Goal: Information Seeking & Learning: Learn about a topic

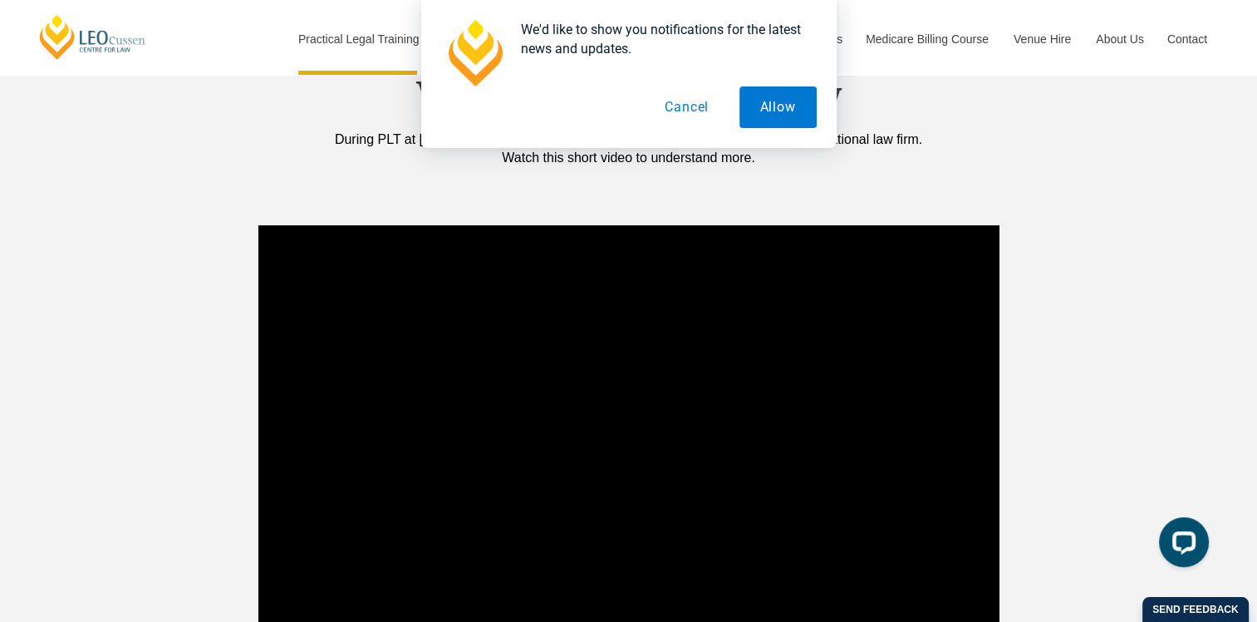
scroll to position [1329, 0]
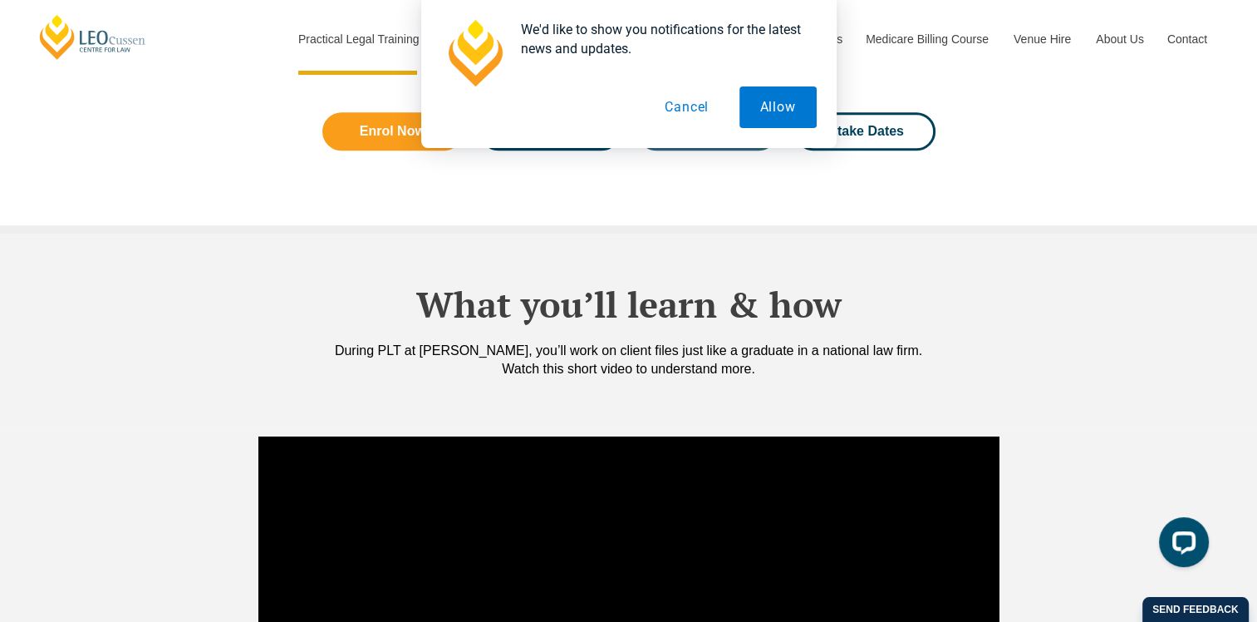
click at [768, 115] on button "Allow" at bounding box center [777, 107] width 77 height 42
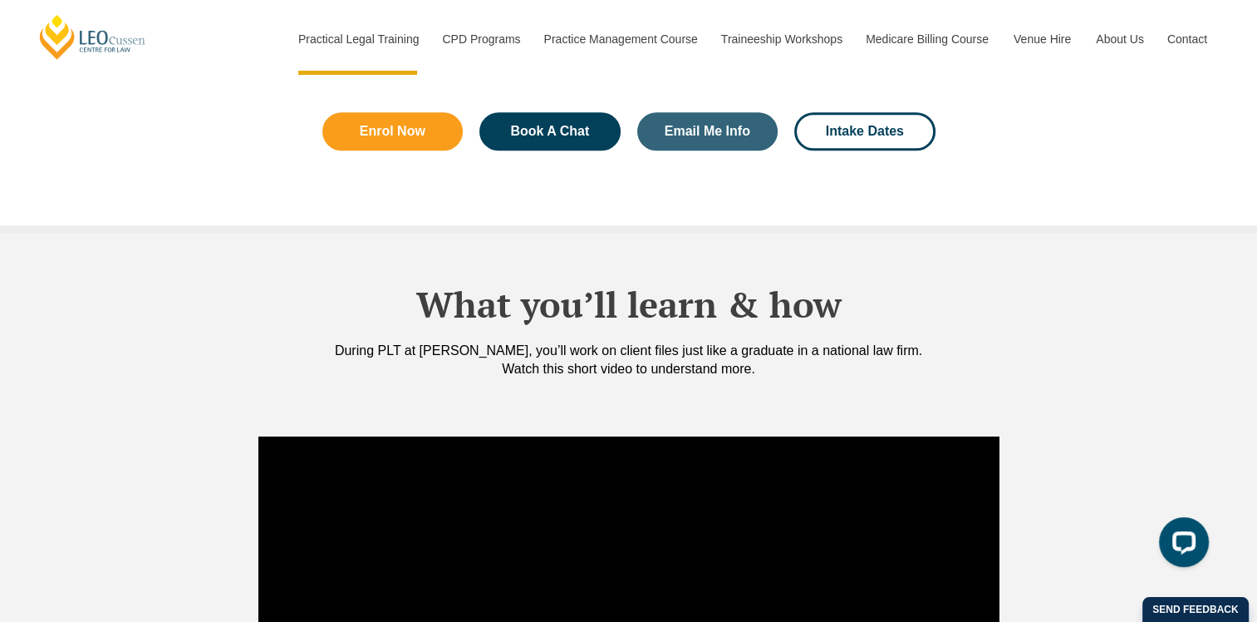
scroll to position [914, 0]
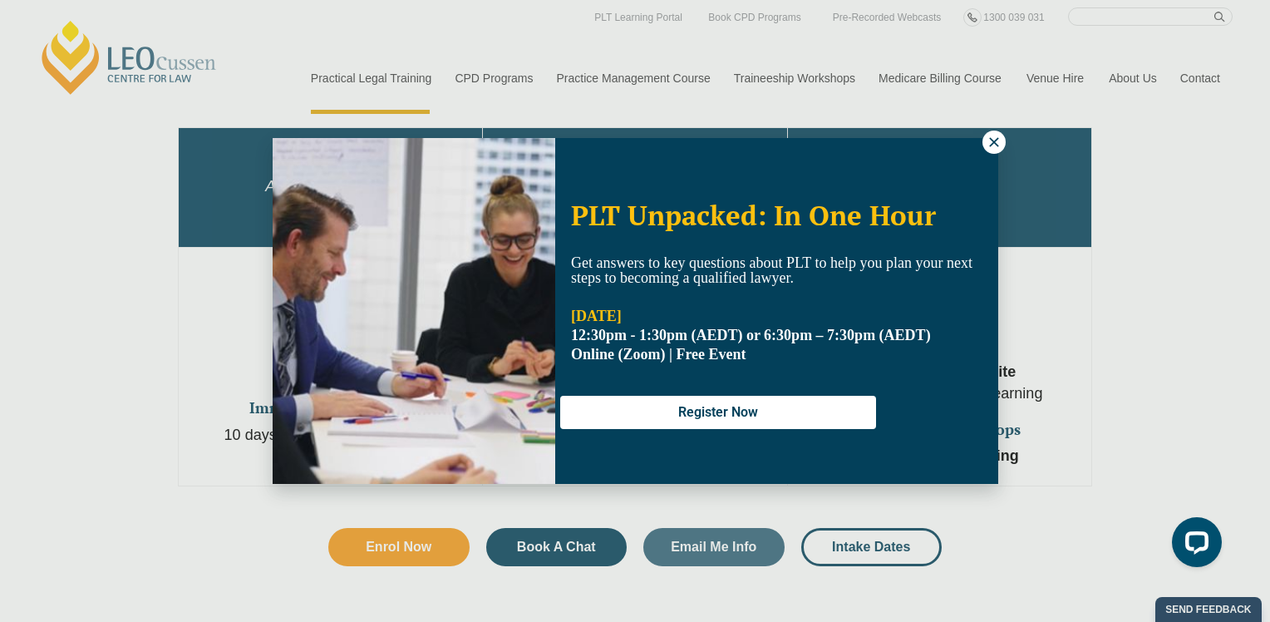
click at [997, 145] on icon at bounding box center [993, 142] width 15 height 15
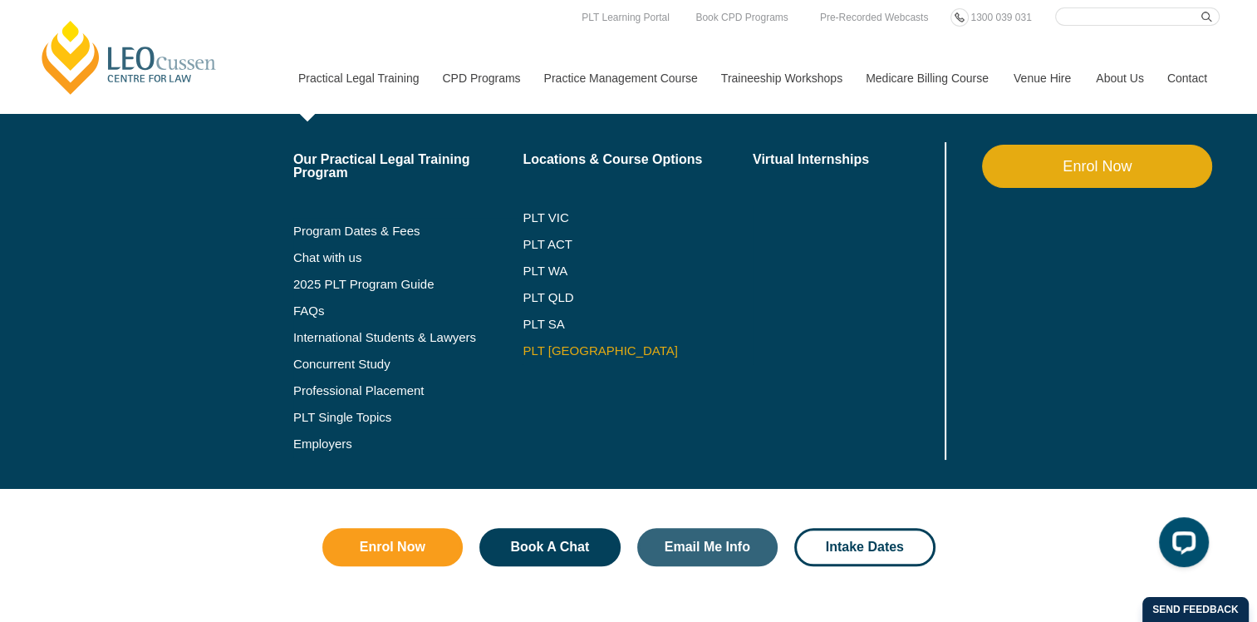
click at [555, 348] on link "PLT [GEOGRAPHIC_DATA]" at bounding box center [638, 350] width 230 height 13
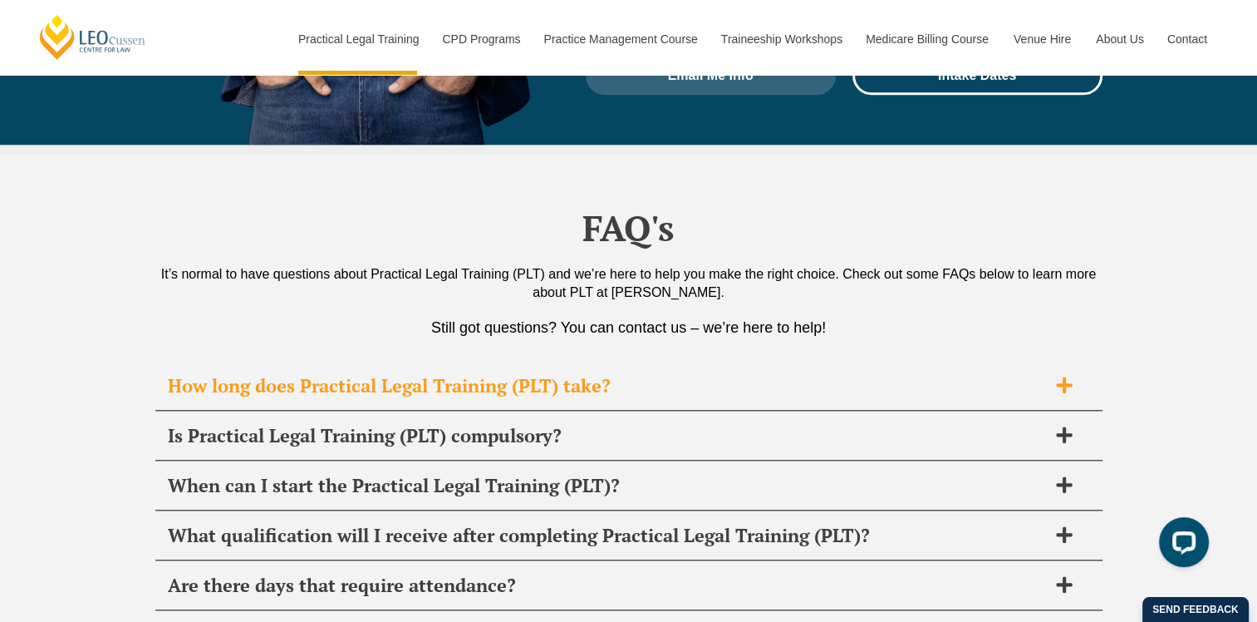
scroll to position [8143, 0]
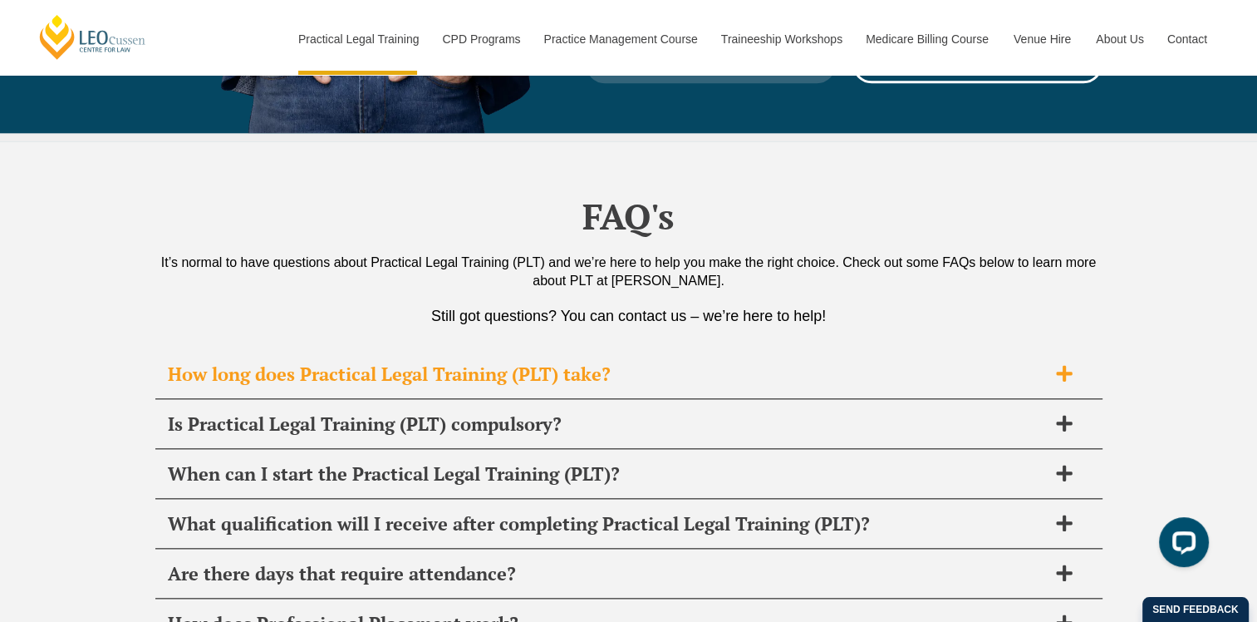
click at [1061, 364] on icon at bounding box center [1064, 373] width 18 height 18
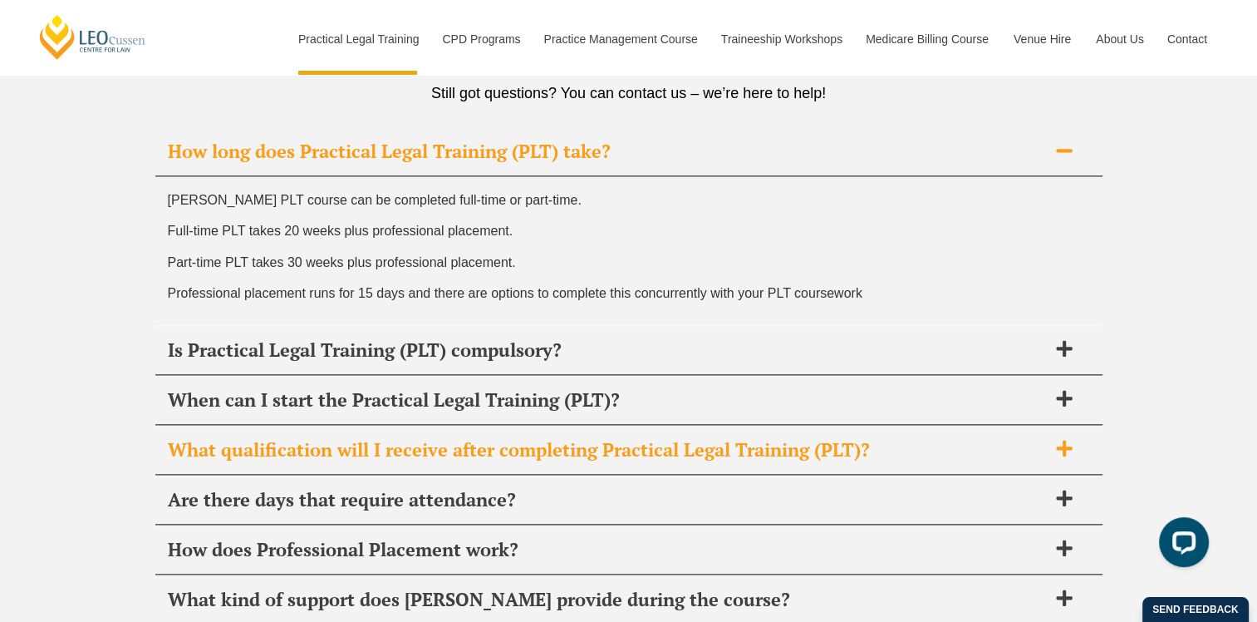
scroll to position [8392, 0]
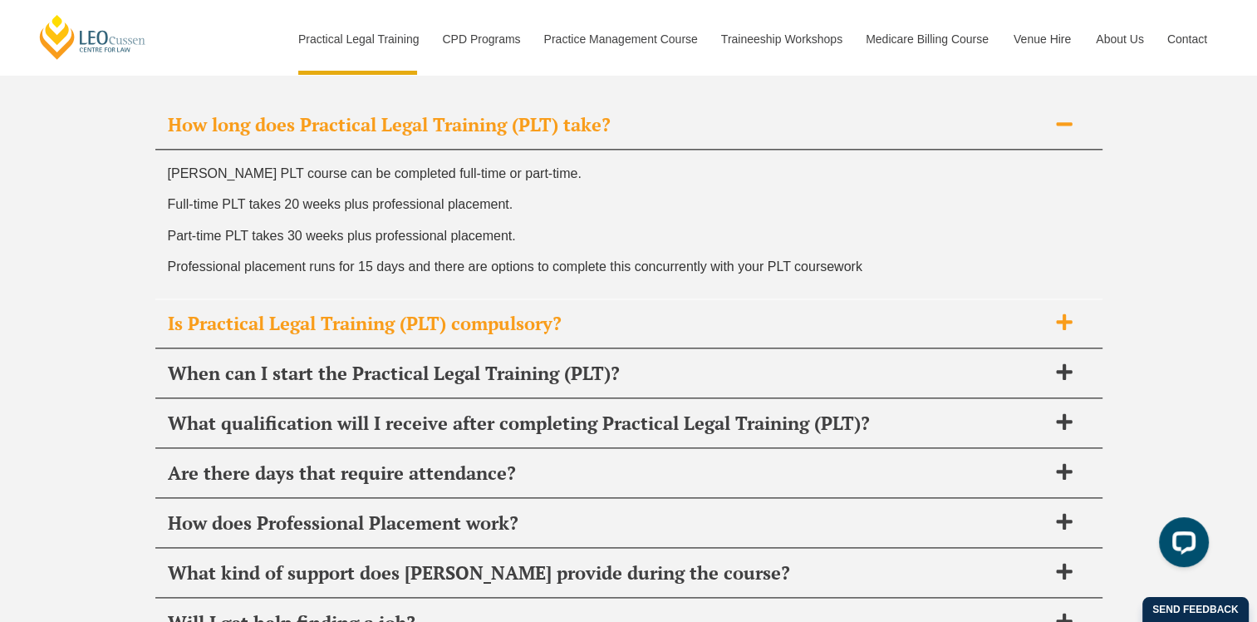
click at [1045, 312] on h2 "Is Practical Legal Training (PLT) compulsory?" at bounding box center [607, 323] width 879 height 23
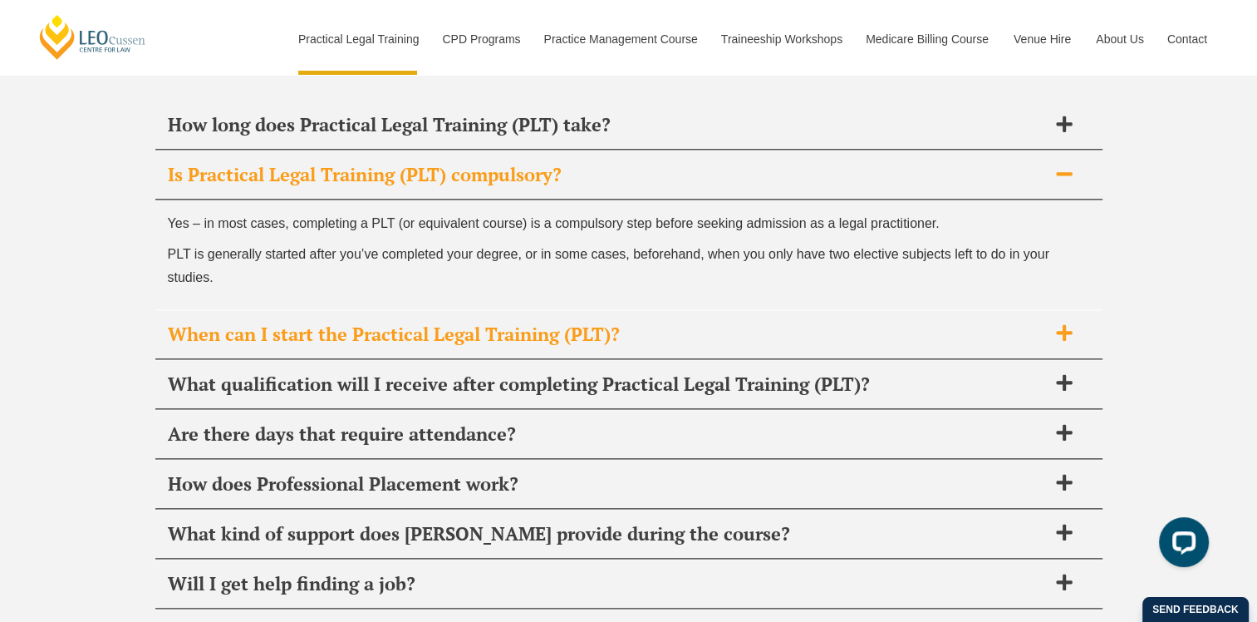
click at [1072, 323] on icon at bounding box center [1064, 332] width 18 height 18
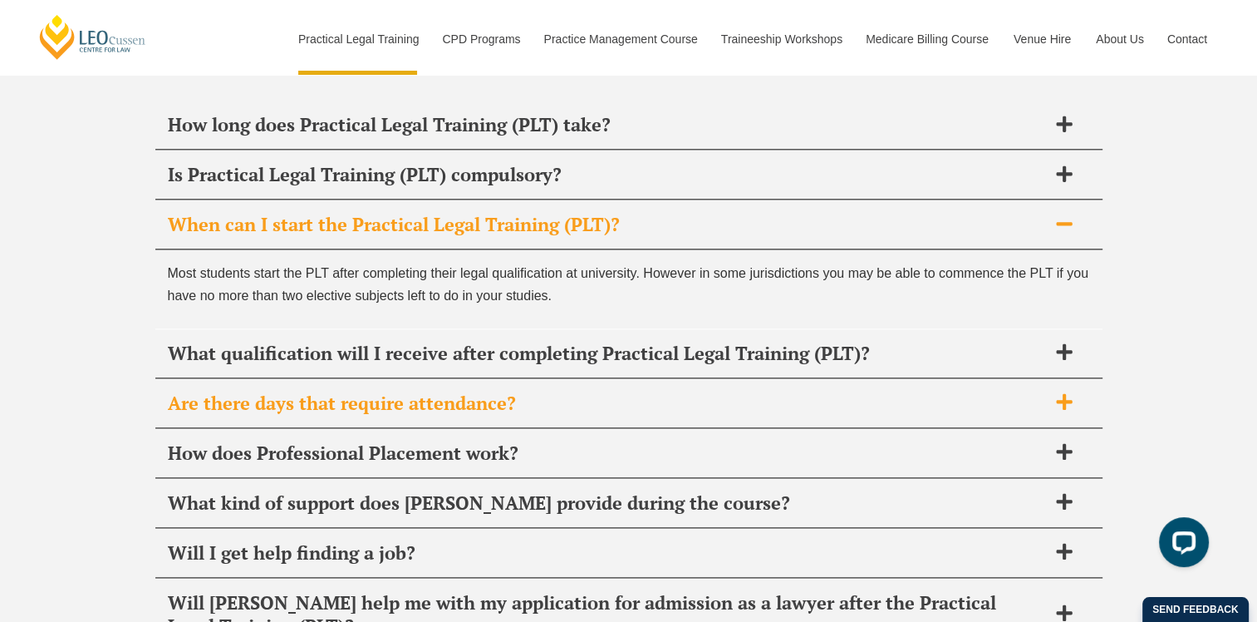
click at [1054, 392] on span at bounding box center [1064, 402] width 35 height 21
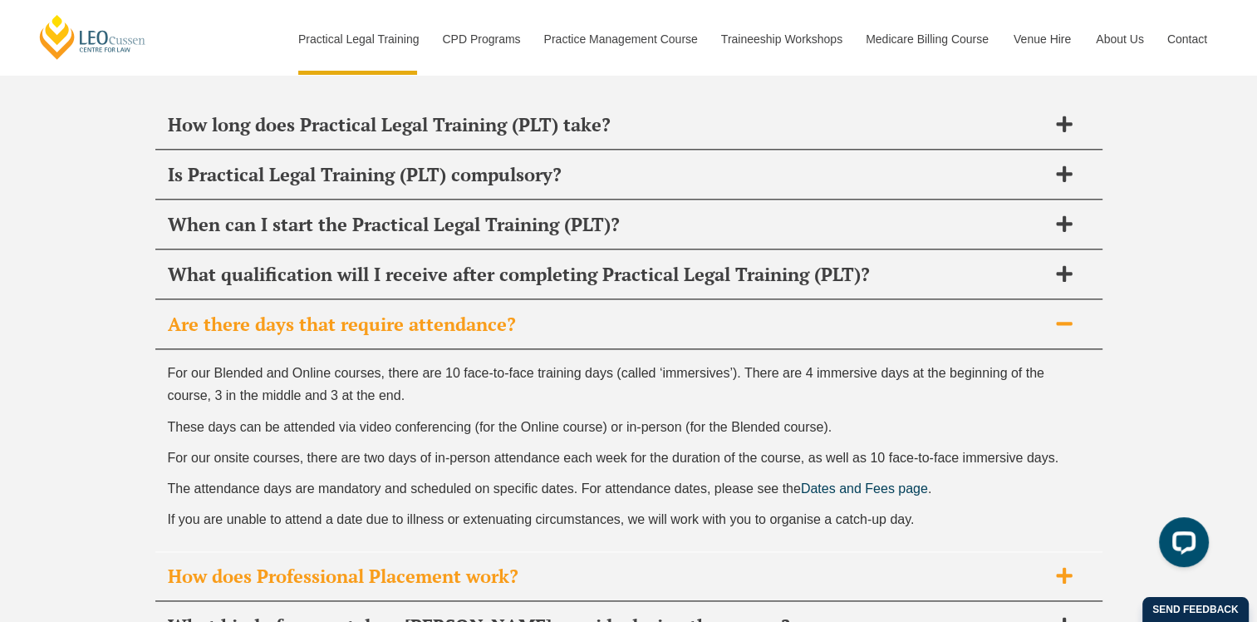
click at [1023, 564] on h2 "How does Professional Placement work?" at bounding box center [607, 575] width 879 height 23
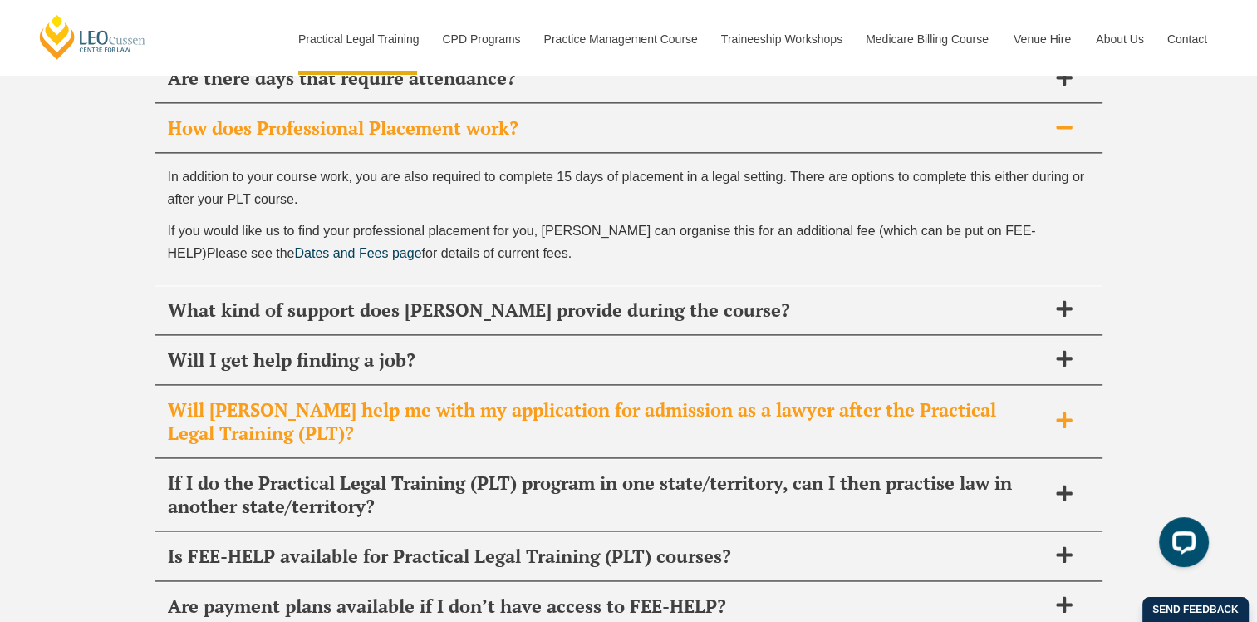
scroll to position [8641, 0]
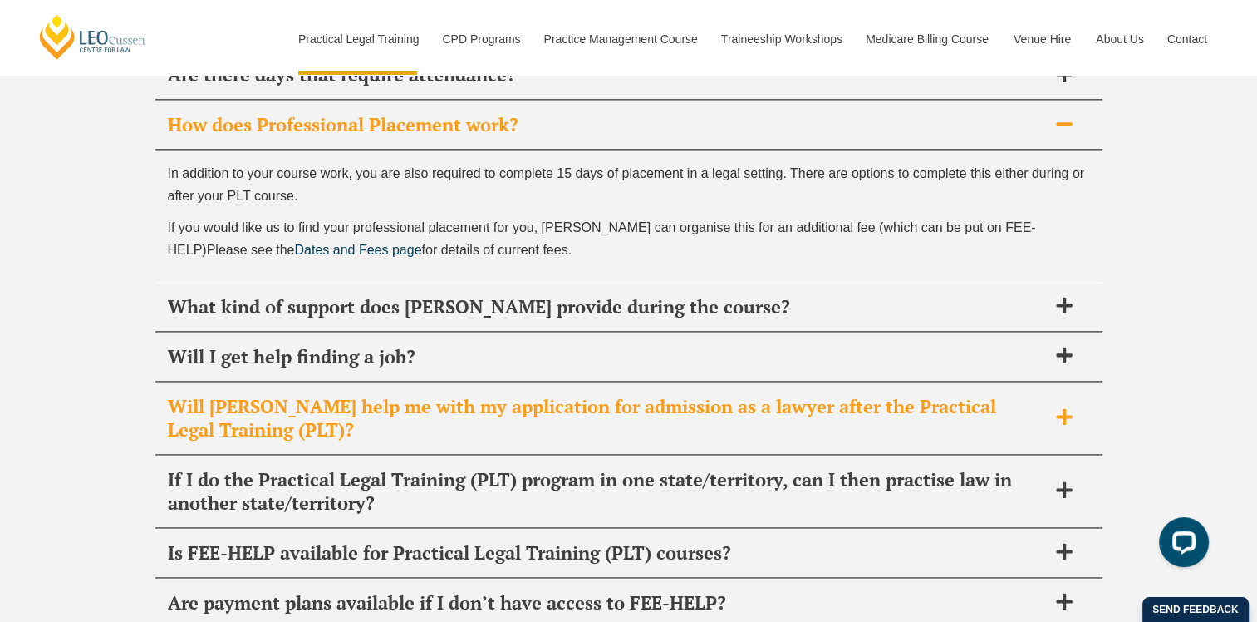
click at [995, 395] on h2 "Will [PERSON_NAME] help me with my application for admission as a lawyer after …" at bounding box center [607, 418] width 879 height 47
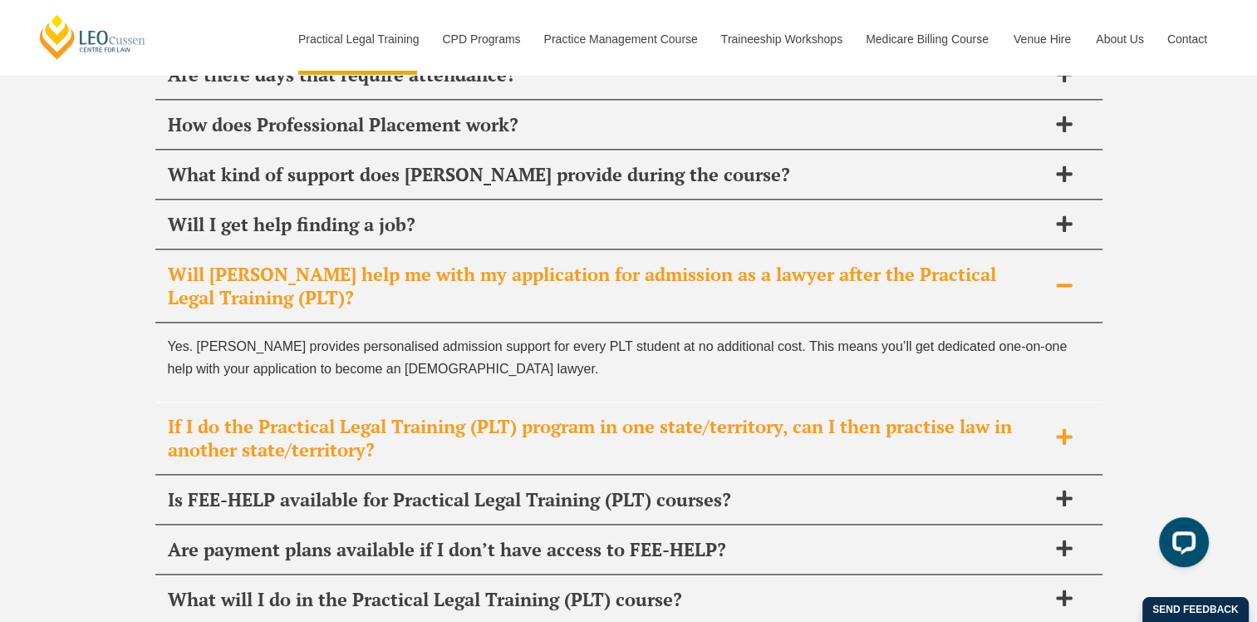
scroll to position [8620, 0]
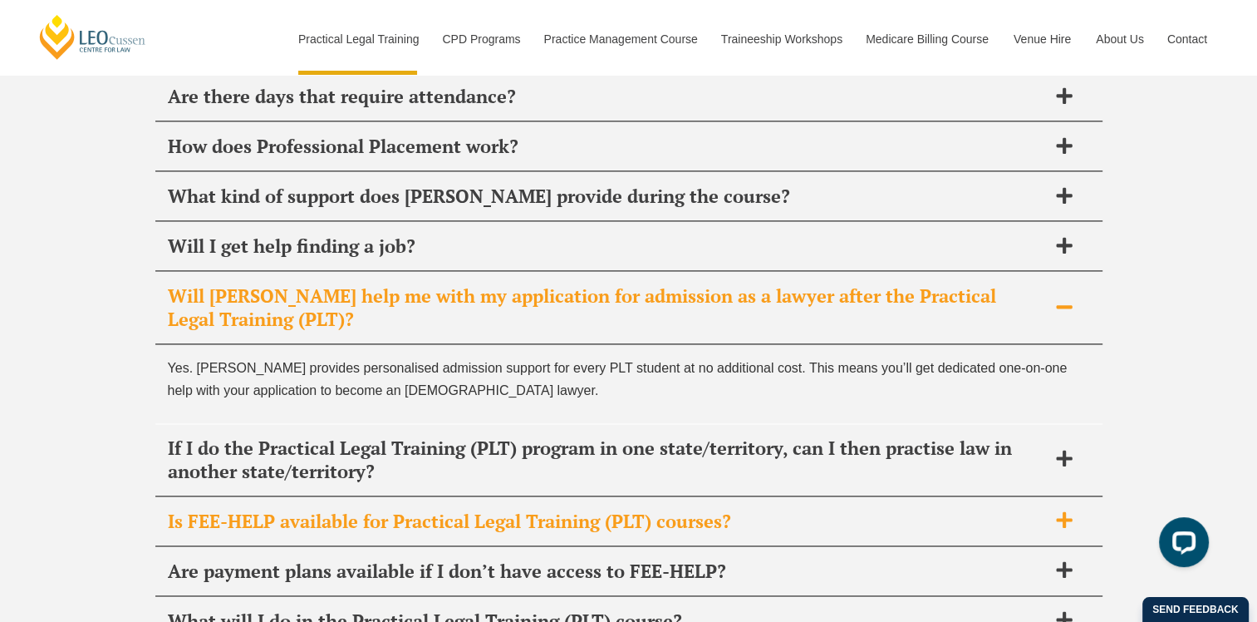
click at [754, 509] on h2 "Is FEE-HELP available for Practical Legal Training (PLT) courses?" at bounding box center [607, 520] width 879 height 23
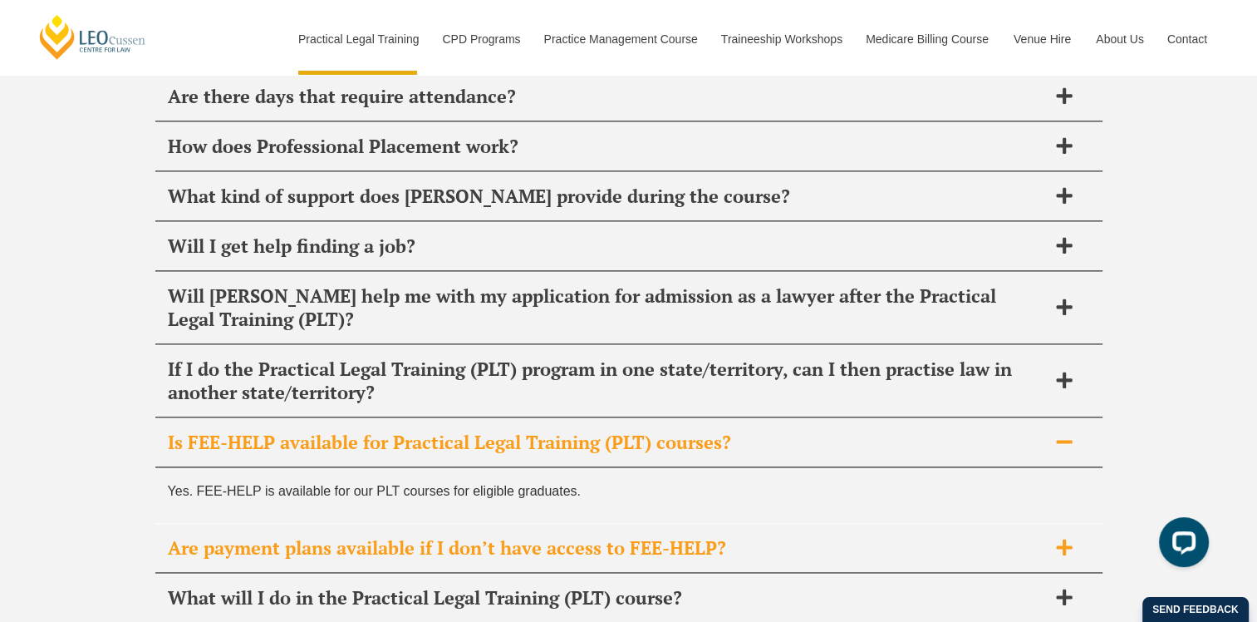
click at [754, 523] on div "Are payment plans available if I don’t have access to FEE-HELP?" at bounding box center [628, 547] width 947 height 49
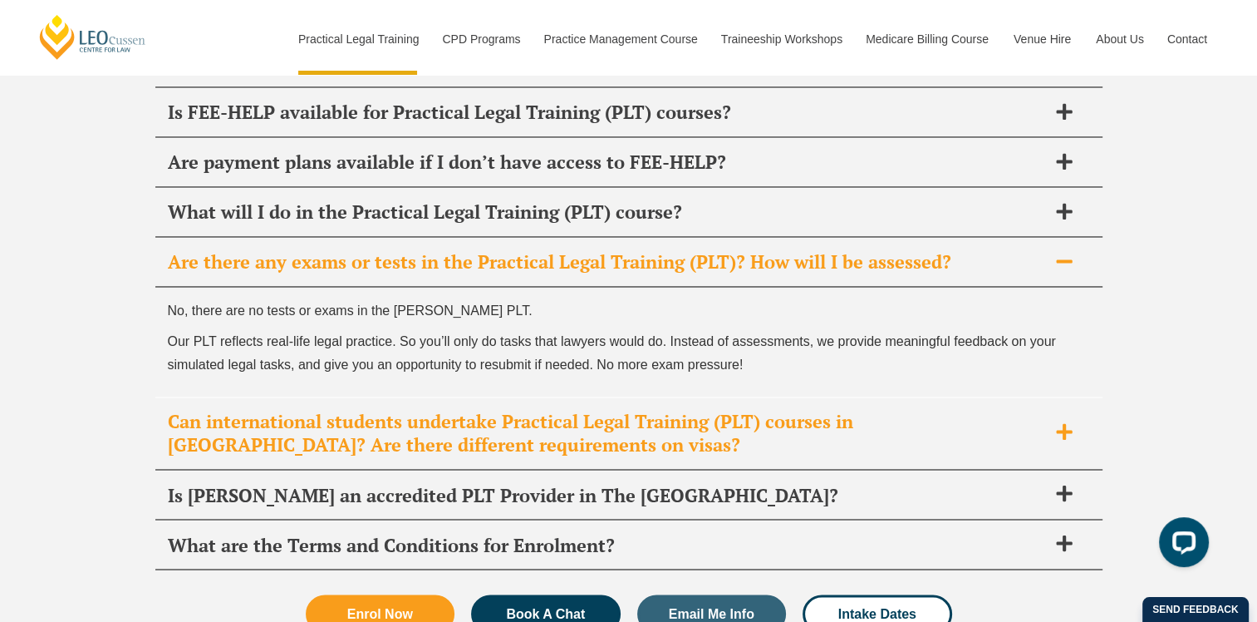
scroll to position [8952, 0]
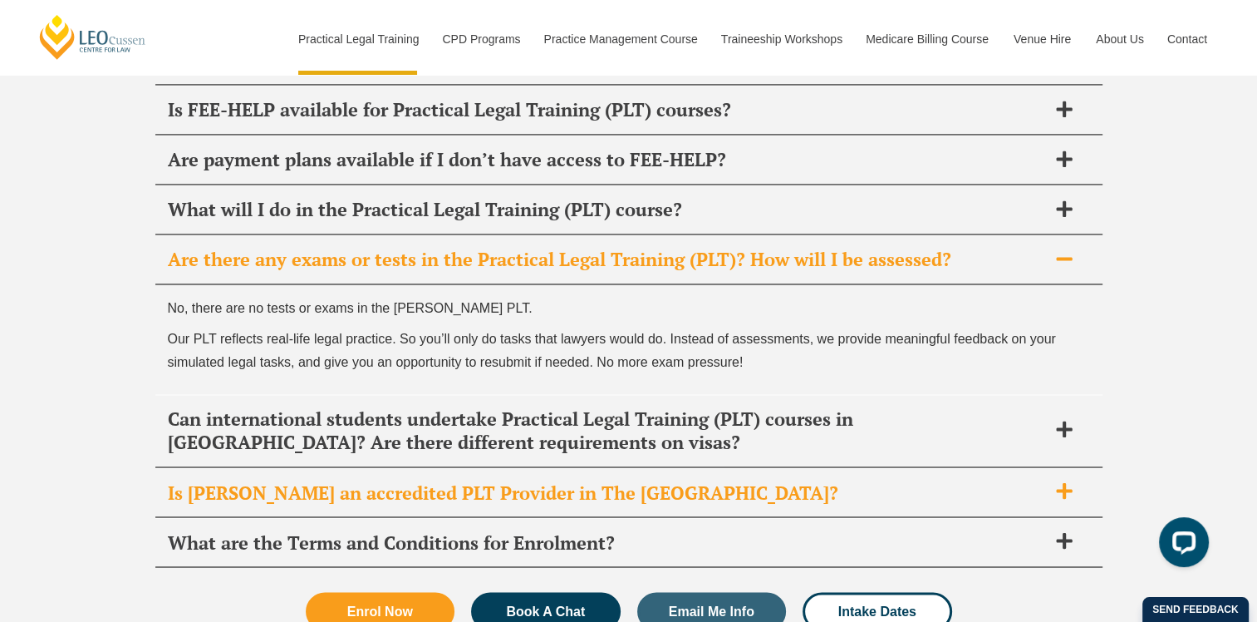
click at [751, 480] on h2 "Is [PERSON_NAME] an accredited PLT Provider in The [GEOGRAPHIC_DATA]?" at bounding box center [607, 491] width 879 height 23
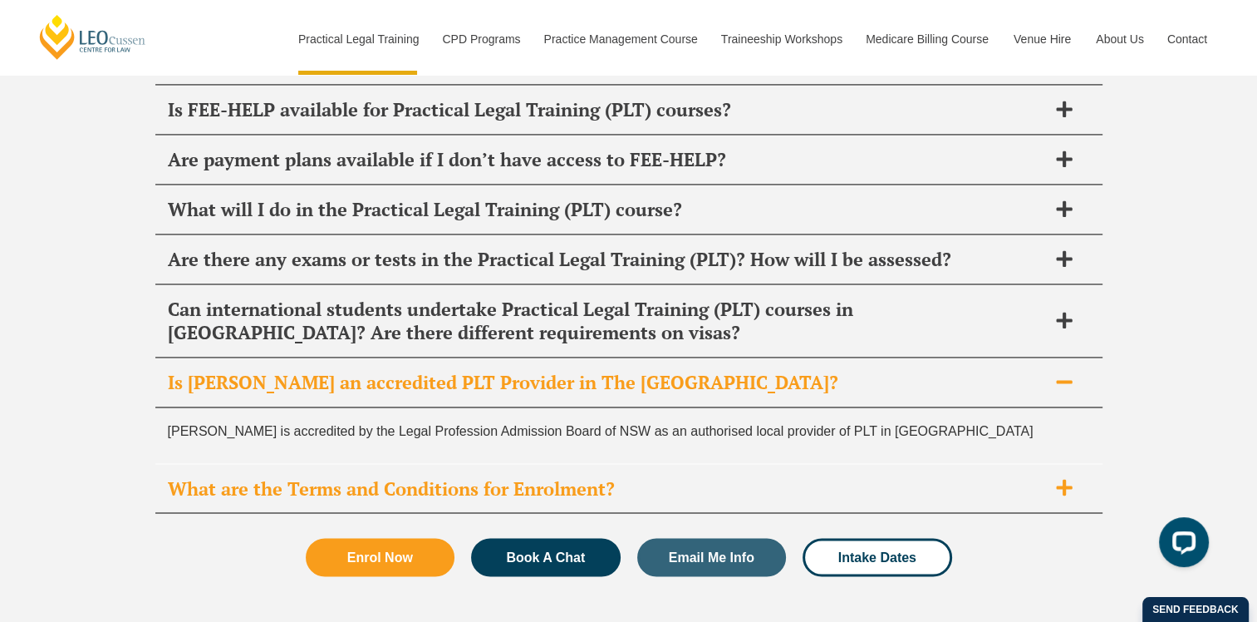
click at [689, 476] on h2 "What are the Terms and Conditions for Enrolment?" at bounding box center [607, 487] width 879 height 23
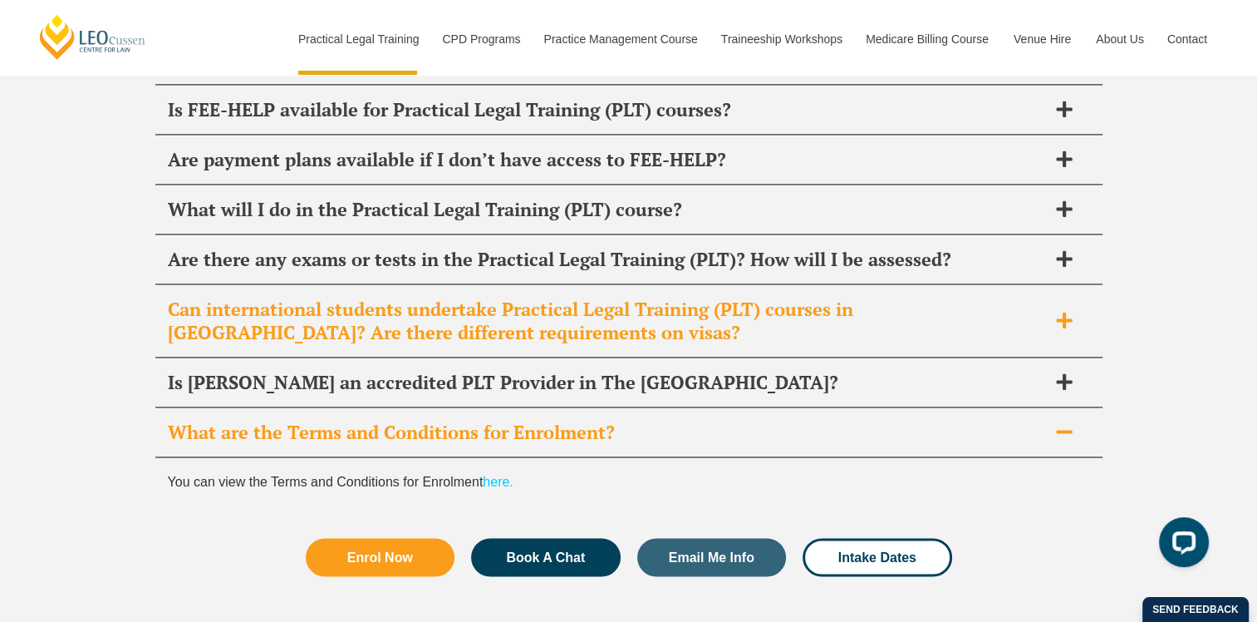
click at [575, 297] on h2 "Can international students undertake Practical Legal Training (PLT) courses in …" at bounding box center [607, 320] width 879 height 47
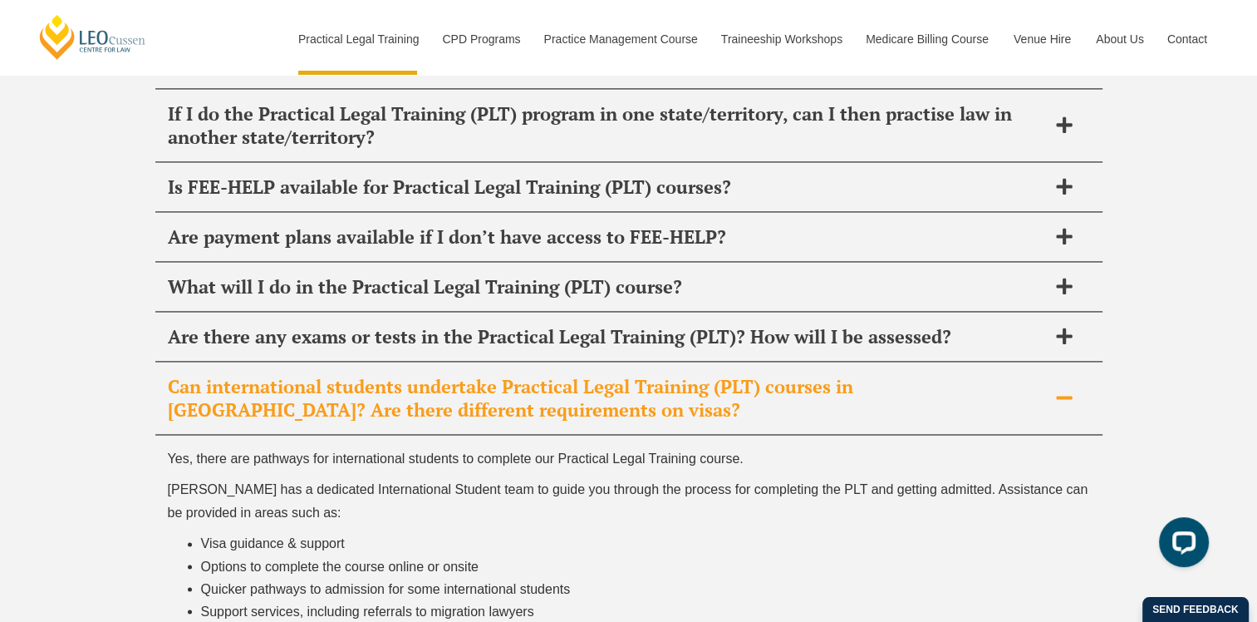
scroll to position [8786, 0]
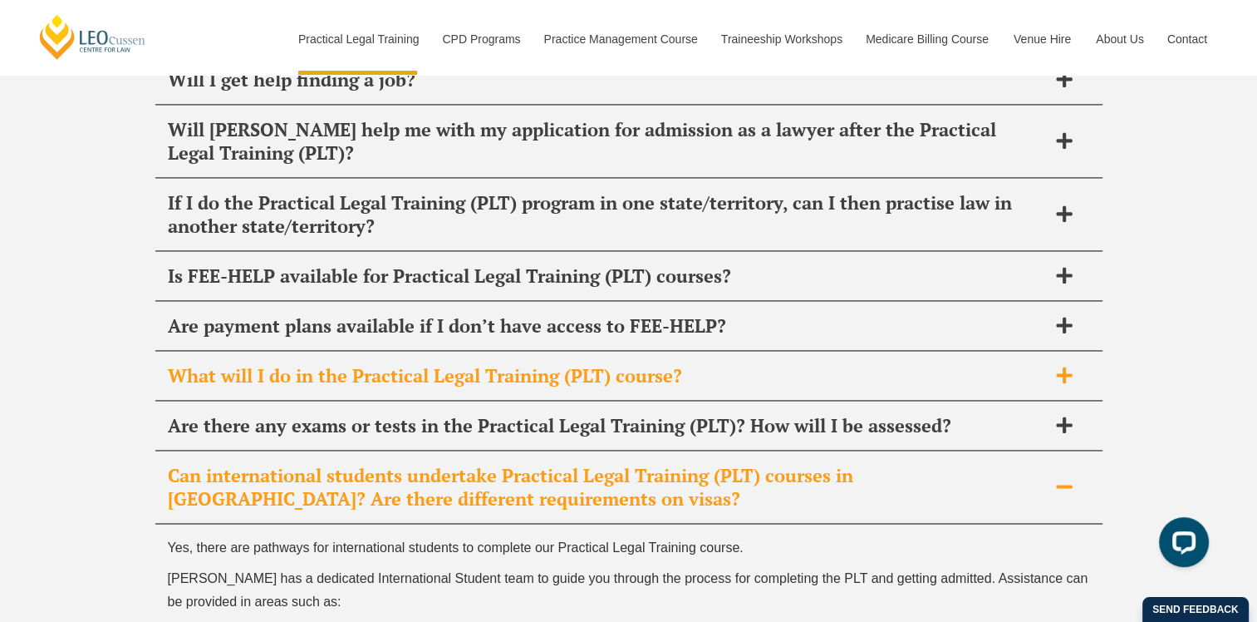
click at [612, 364] on h2 "What will I do in the Practical Legal Training (PLT) course?" at bounding box center [607, 375] width 879 height 23
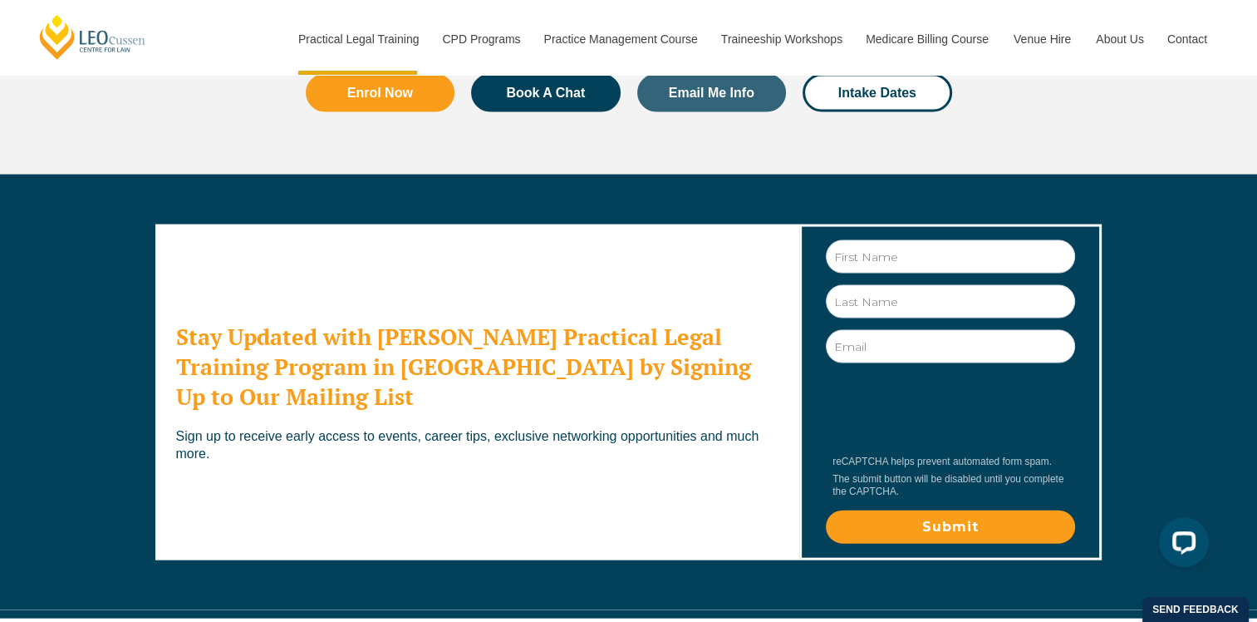
scroll to position [9834, 0]
